Goal: Entertainment & Leisure: Consume media (video, audio)

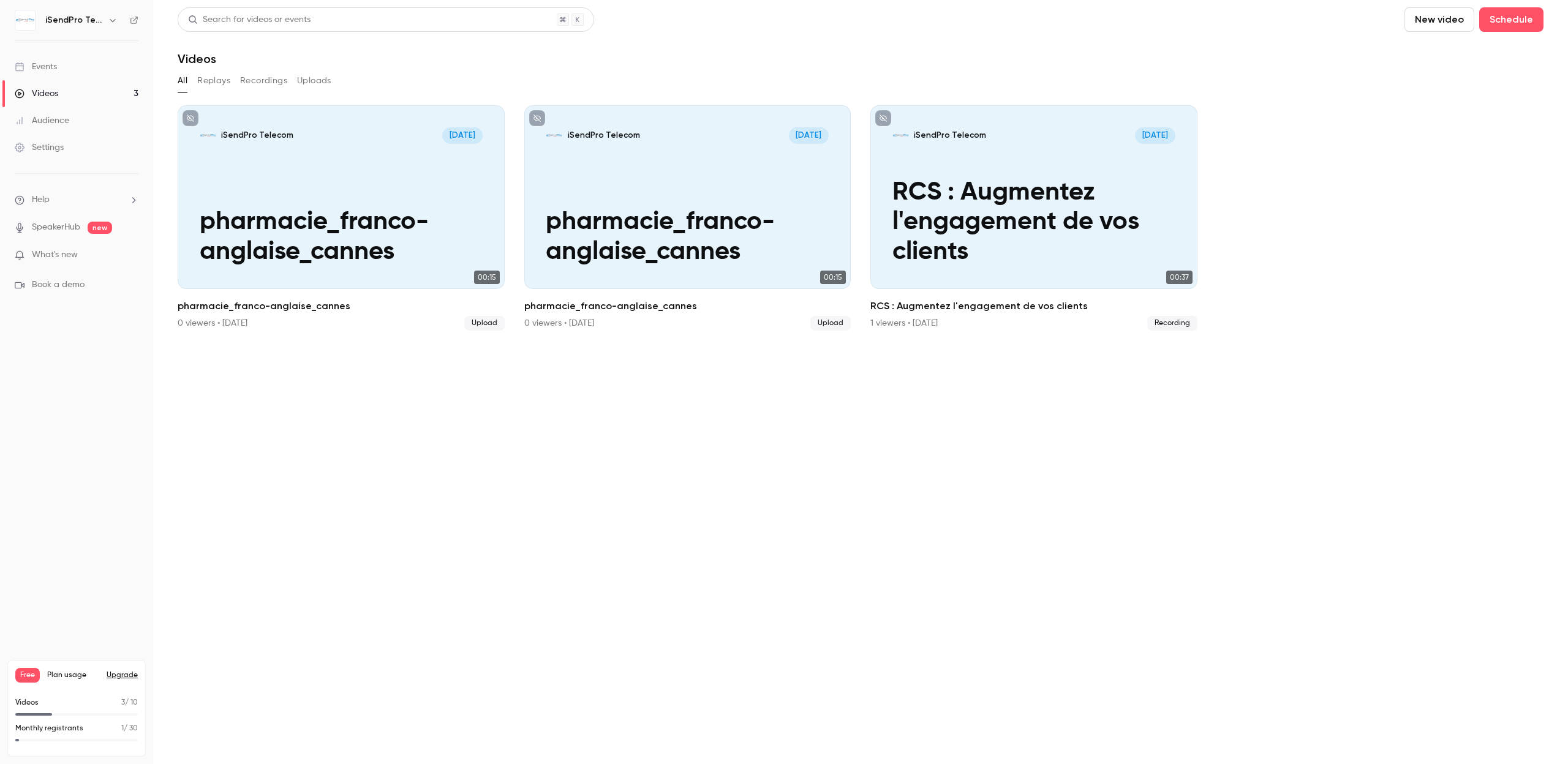
click at [66, 88] on link "Videos 3" at bounding box center [77, 93] width 153 height 26
click at [270, 82] on button "Recordings" at bounding box center [264, 80] width 47 height 20
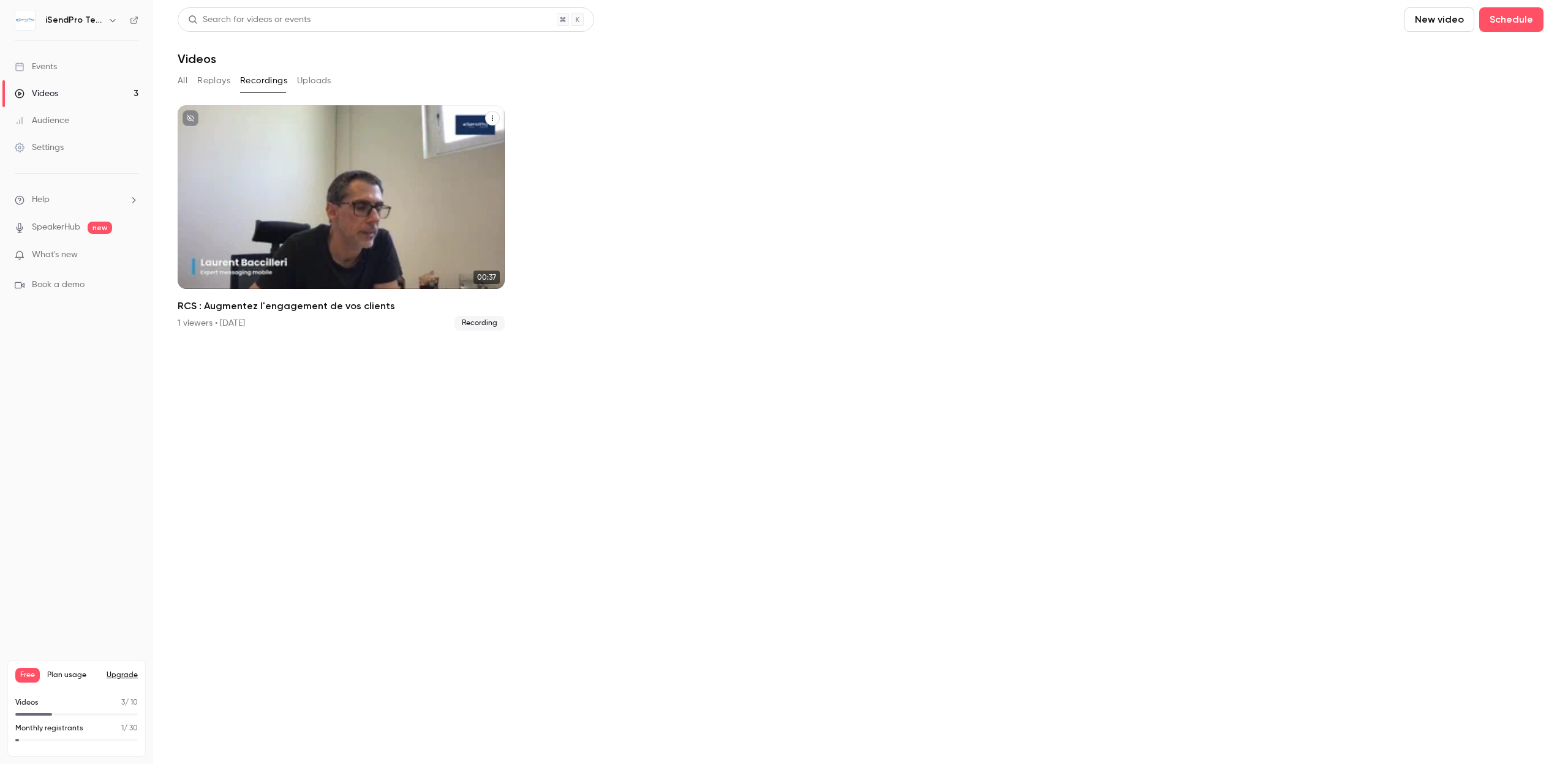
click at [319, 171] on div "iSendPro Telecom [DATE] RCS : Augmentez l'engagement de vos clients" at bounding box center [340, 196] width 327 height 183
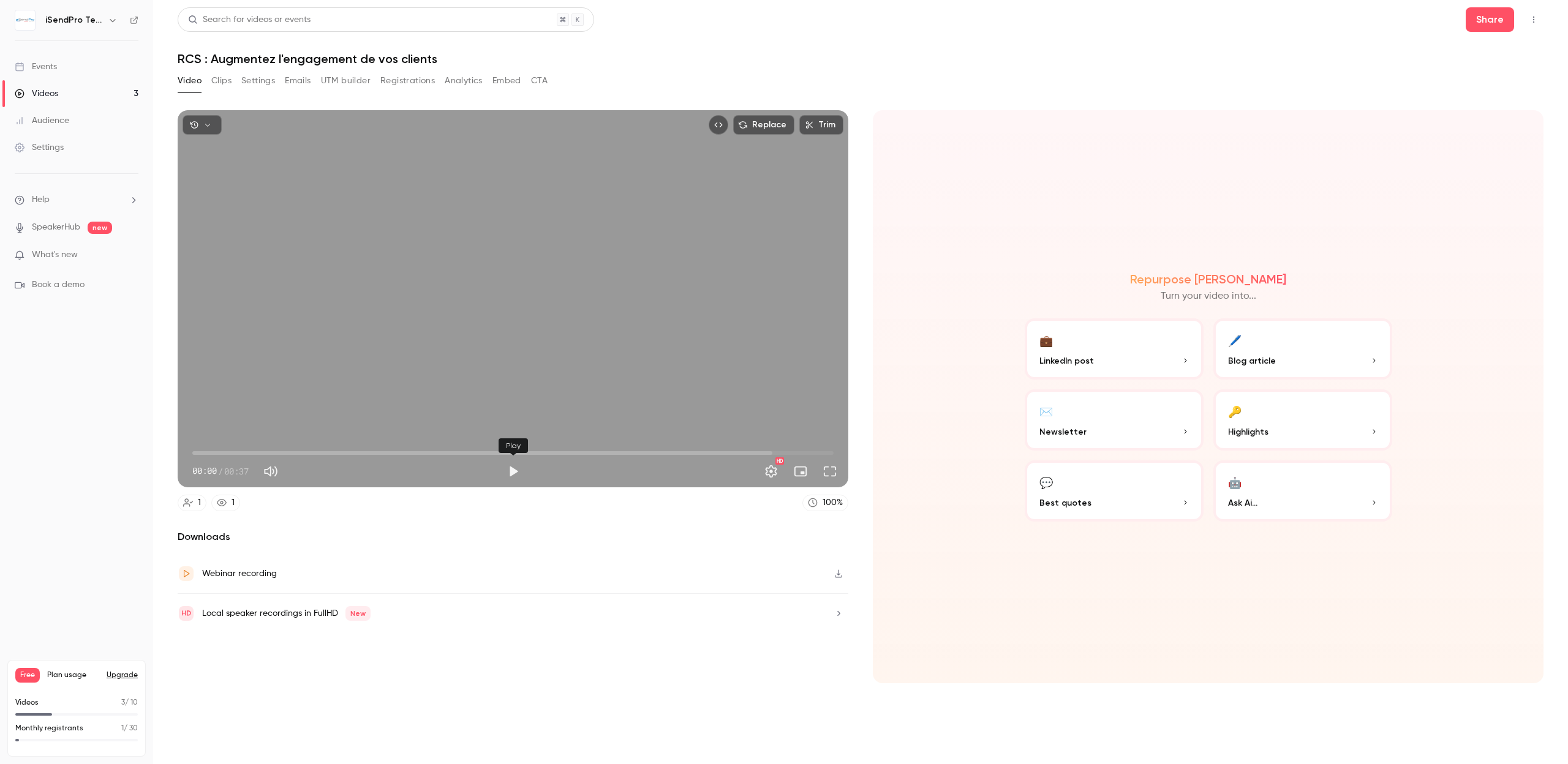
click at [508, 468] on button "Play" at bounding box center [513, 471] width 25 height 25
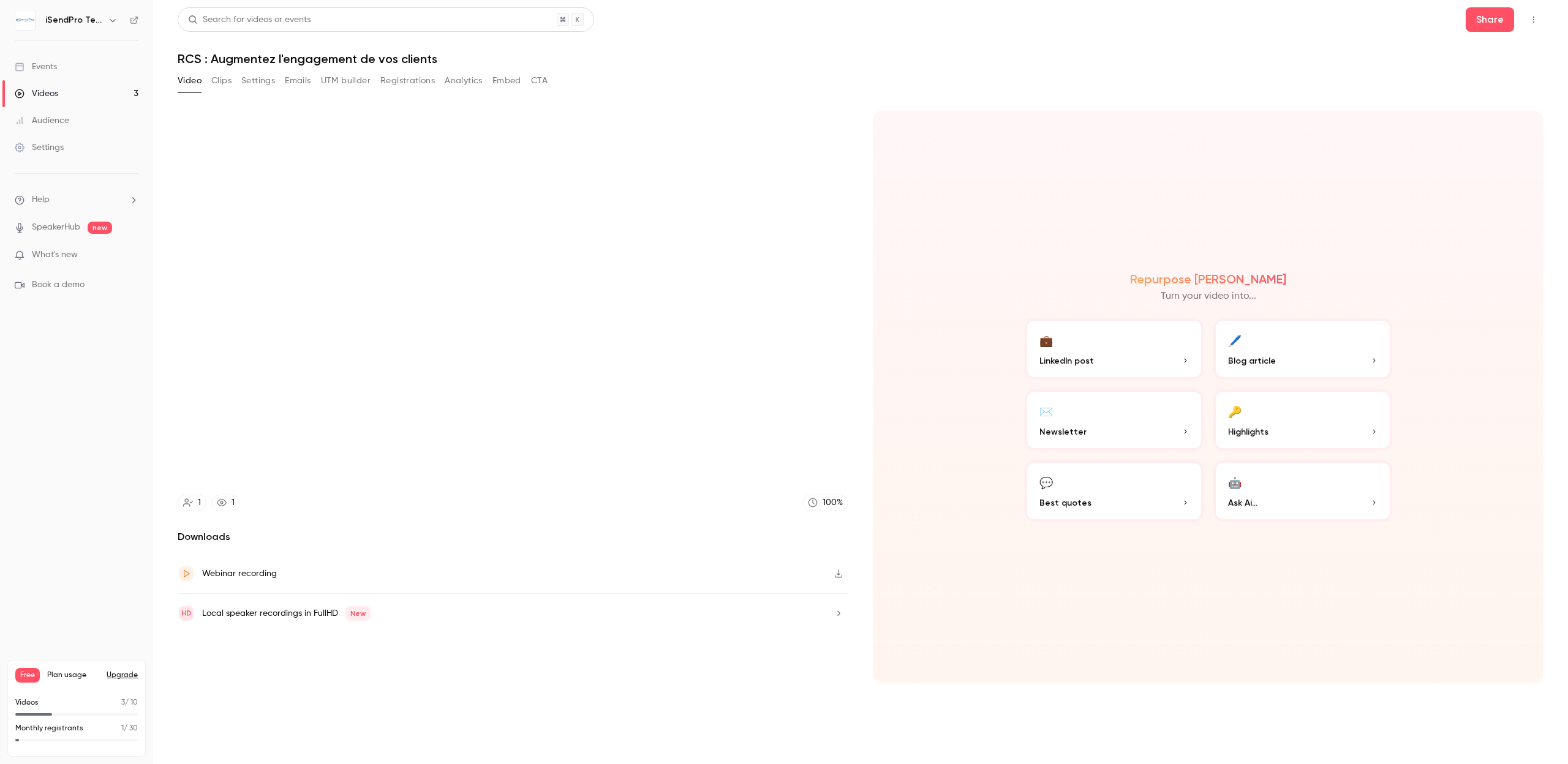
click at [927, 316] on div "Repurpose Ai Turn your video into... 💼 LinkedIn post 🖊️ Blog article ✉️ Newslet…" at bounding box center [1207, 396] width 670 height 573
type input "****"
